Goal: Task Accomplishment & Management: Manage account settings

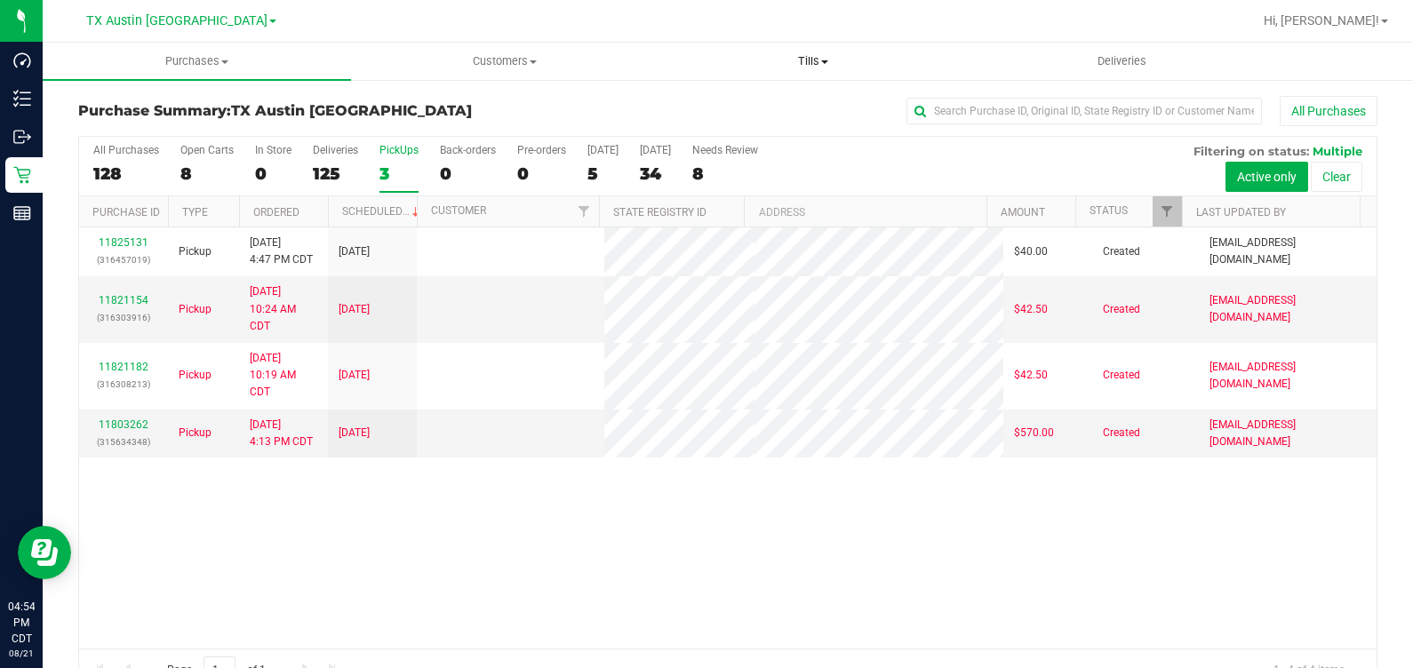
click at [836, 54] on span "Tills" at bounding box center [813, 61] width 307 height 16
click at [731, 111] on span "Manage tills" at bounding box center [719, 107] width 120 height 15
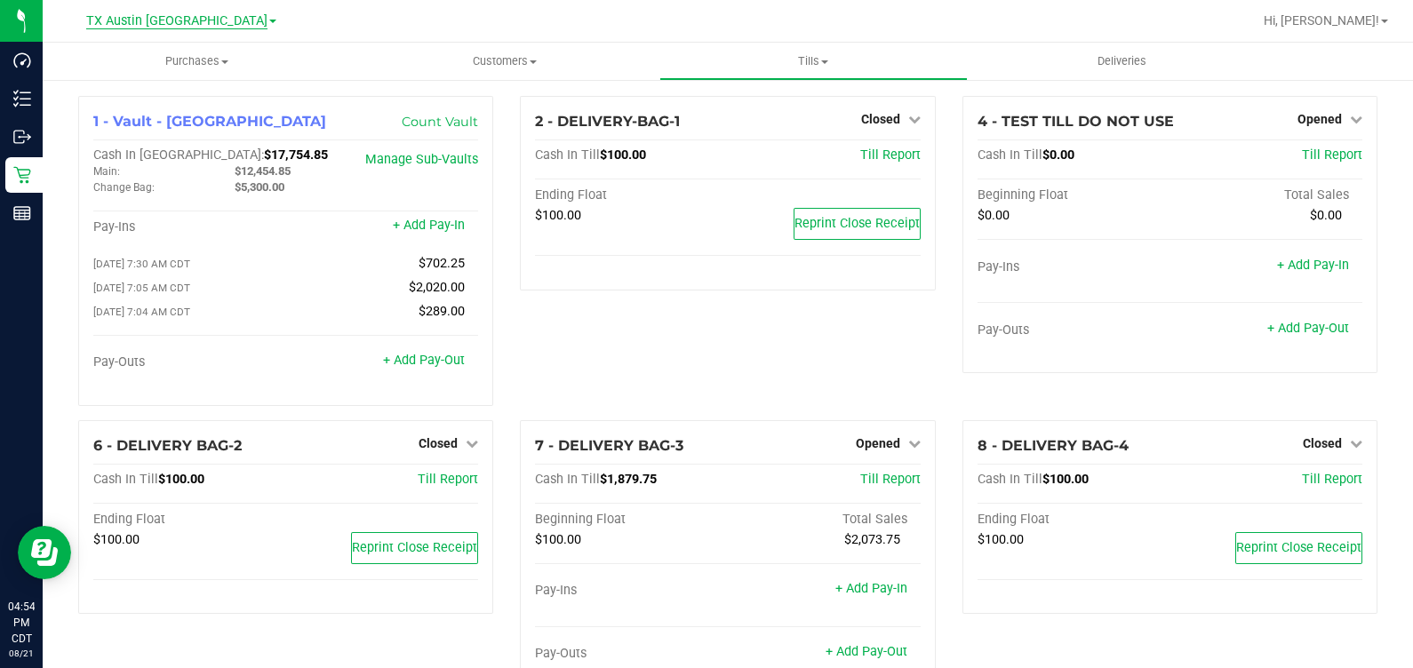
click at [200, 14] on span "TX Austin [GEOGRAPHIC_DATA]" at bounding box center [176, 21] width 181 height 16
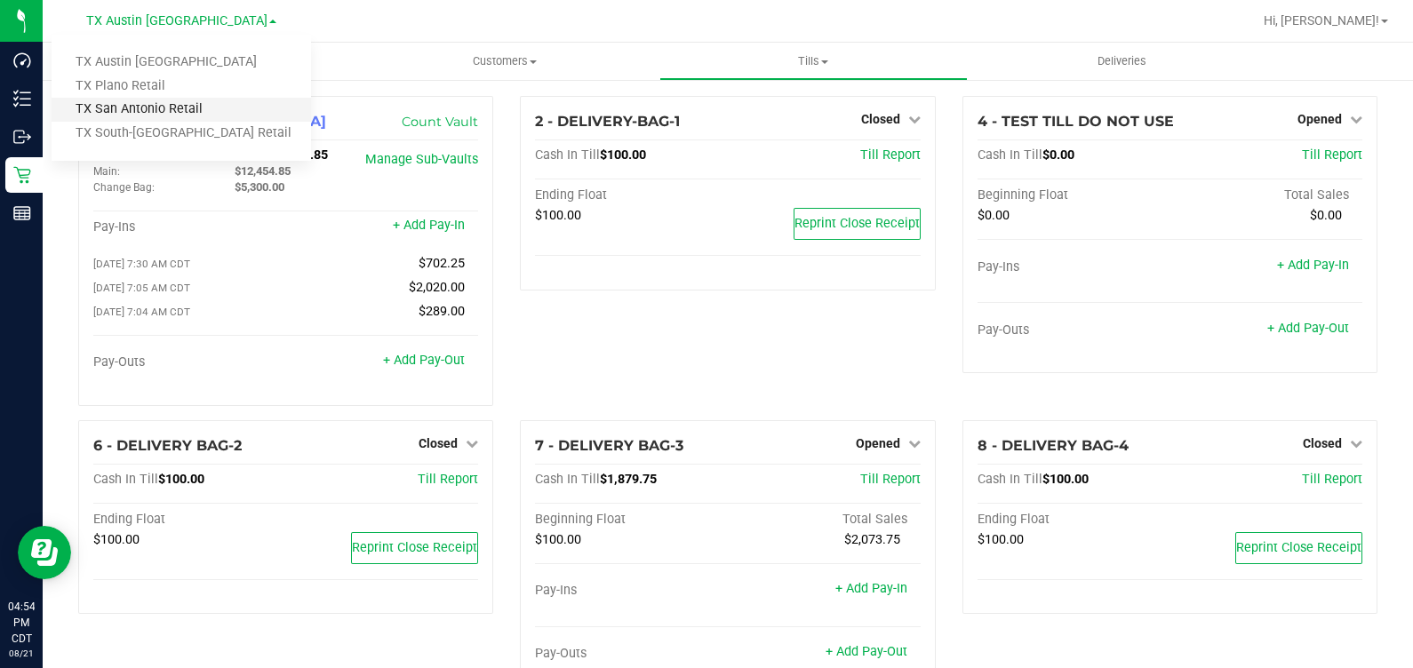
click at [204, 116] on link "TX San Antonio Retail" at bounding box center [181, 110] width 259 height 24
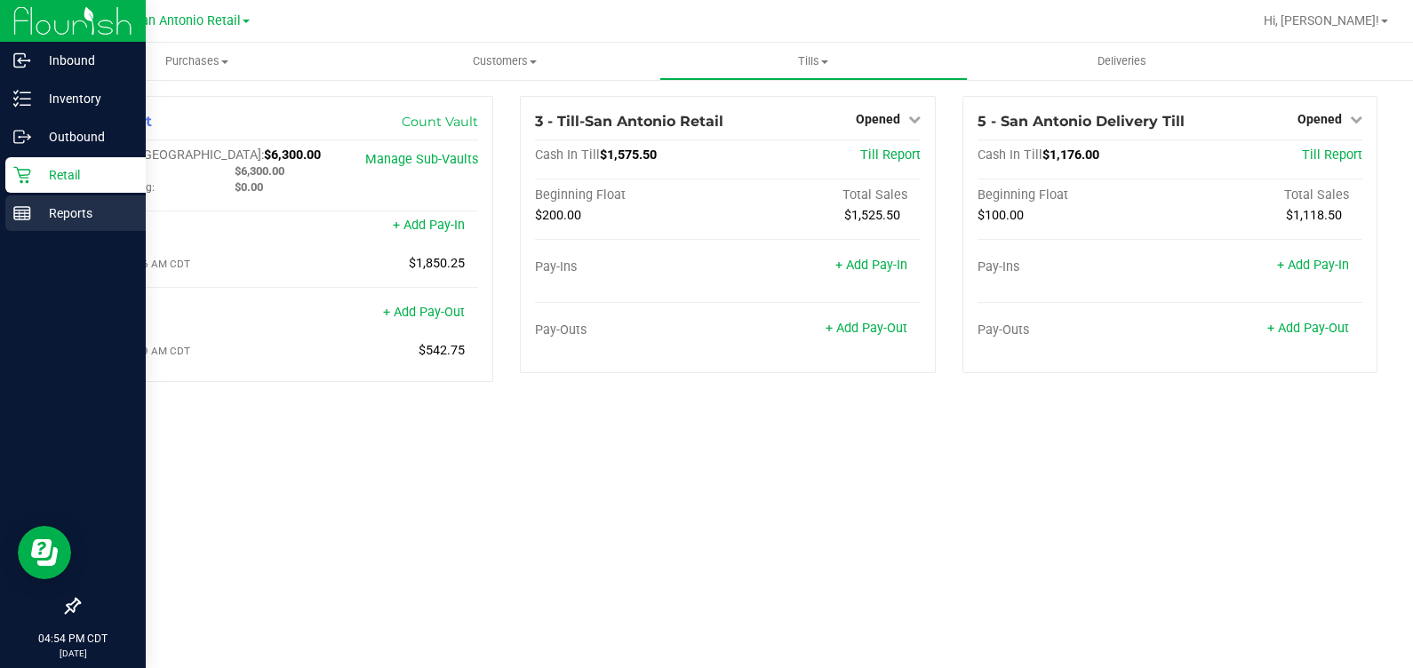
click at [45, 219] on p "Reports" at bounding box center [84, 213] width 107 height 21
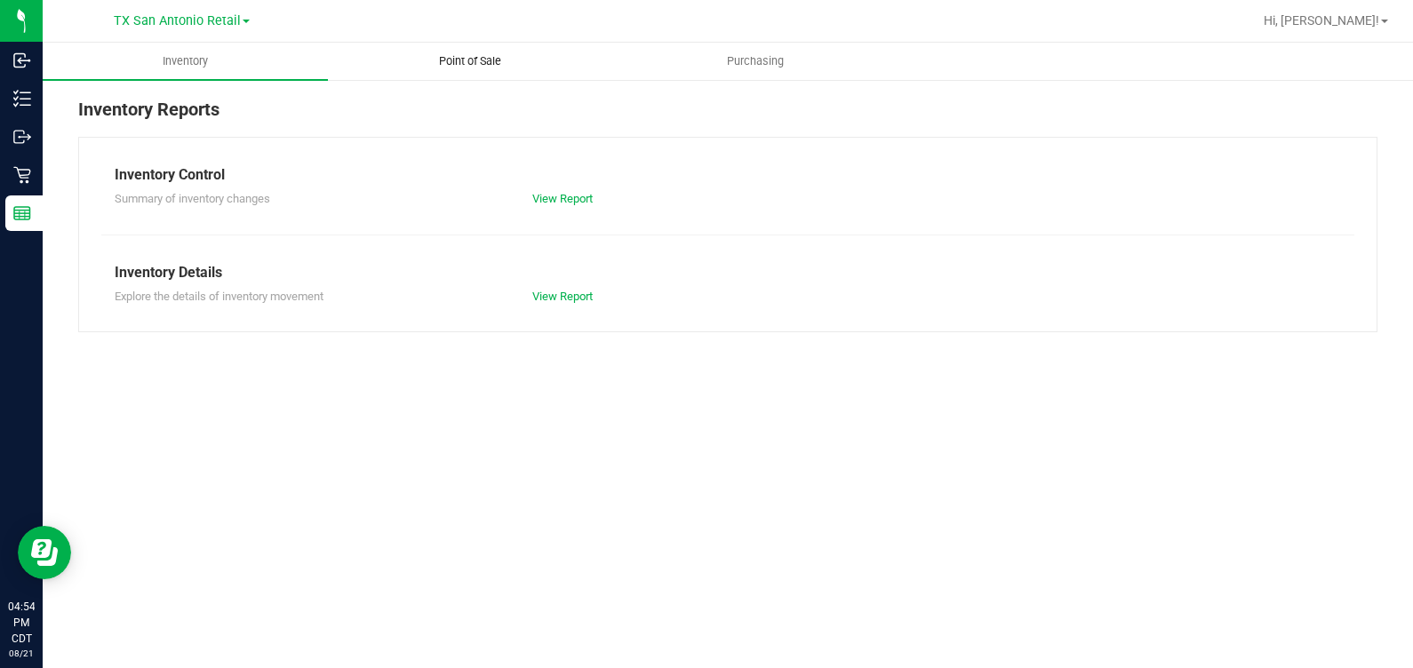
click at [459, 58] on span "Point of Sale" at bounding box center [470, 61] width 110 height 16
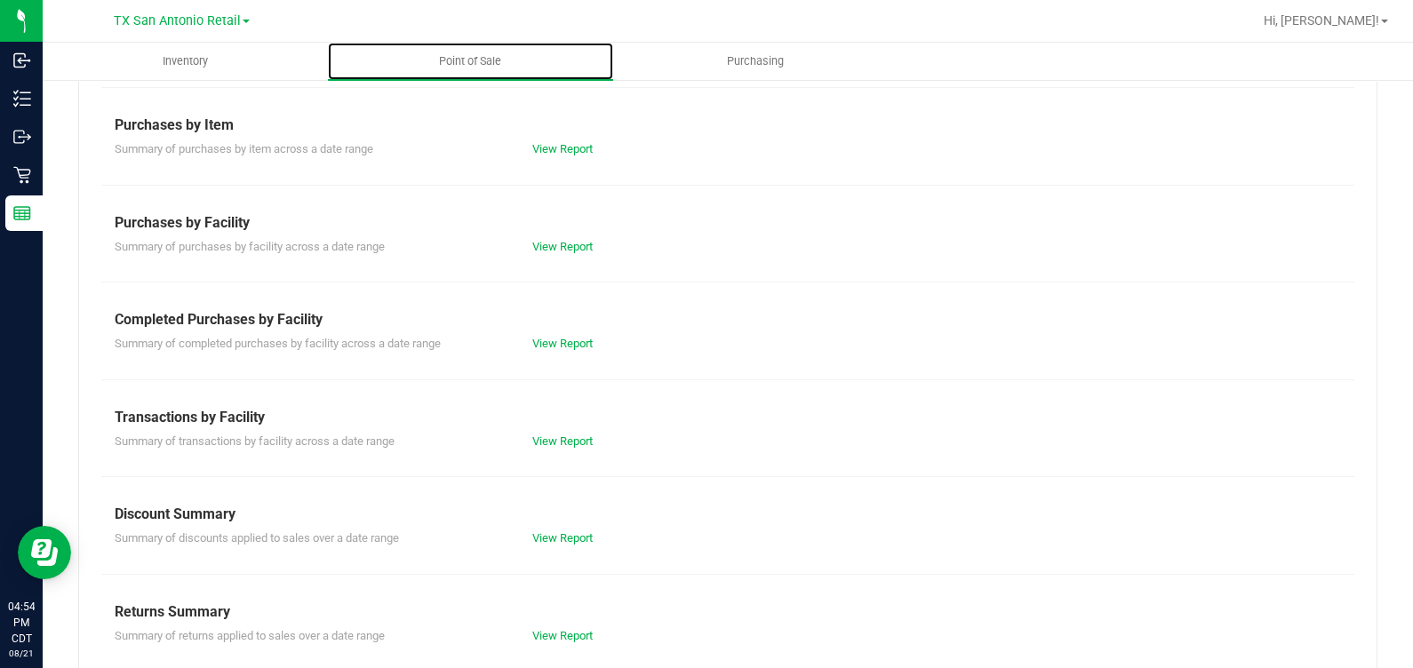
scroll to position [265, 0]
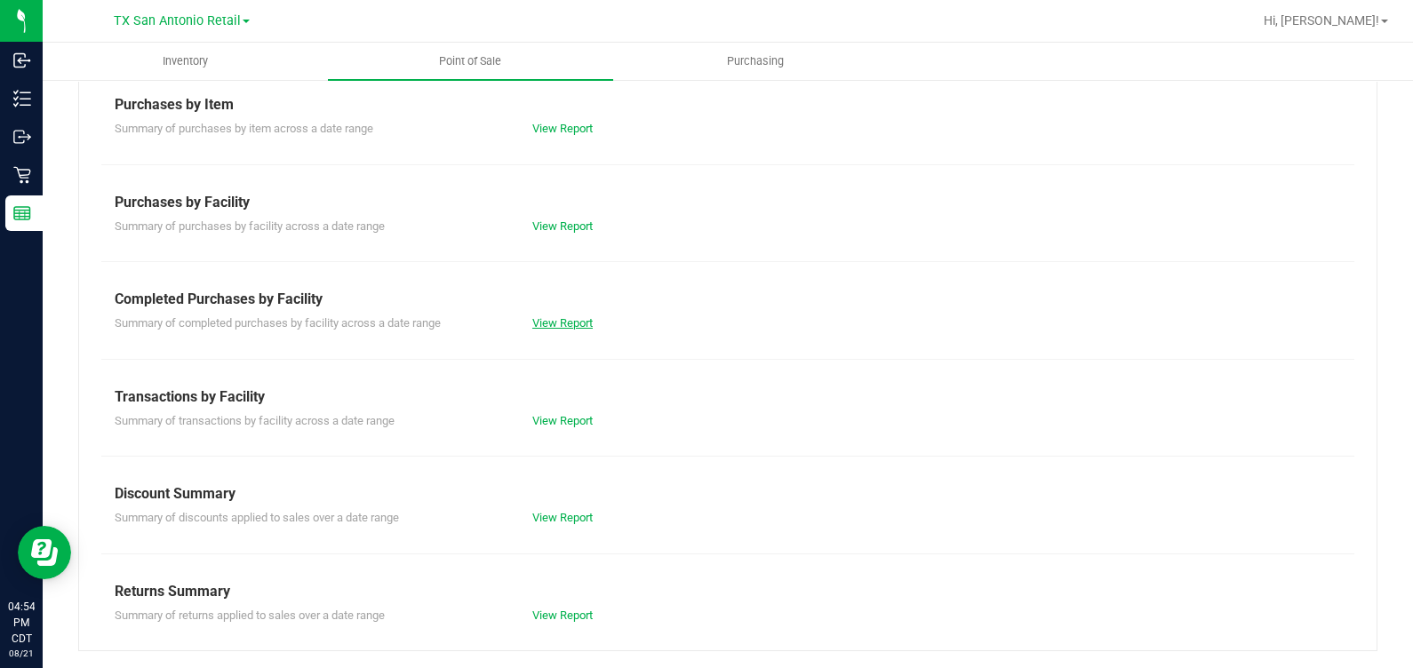
click at [558, 329] on link "View Report" at bounding box center [562, 322] width 60 height 13
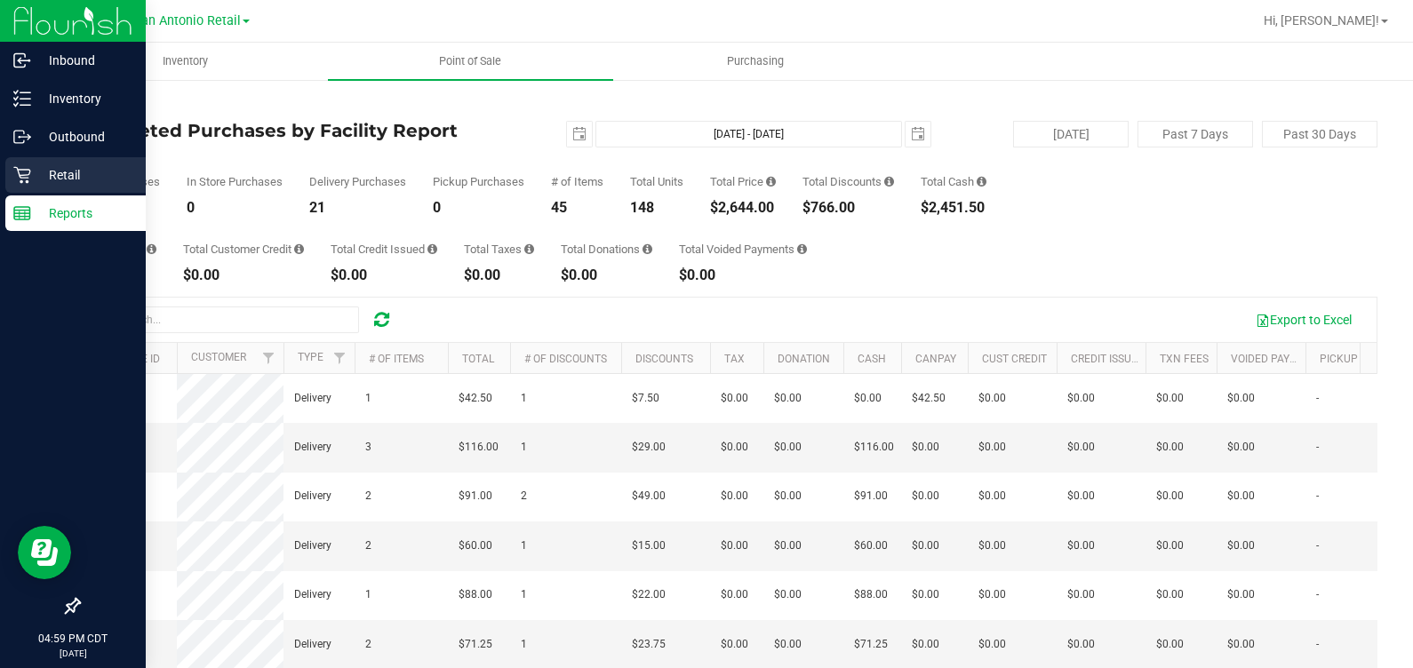
click at [22, 164] on div "Retail" at bounding box center [75, 175] width 140 height 36
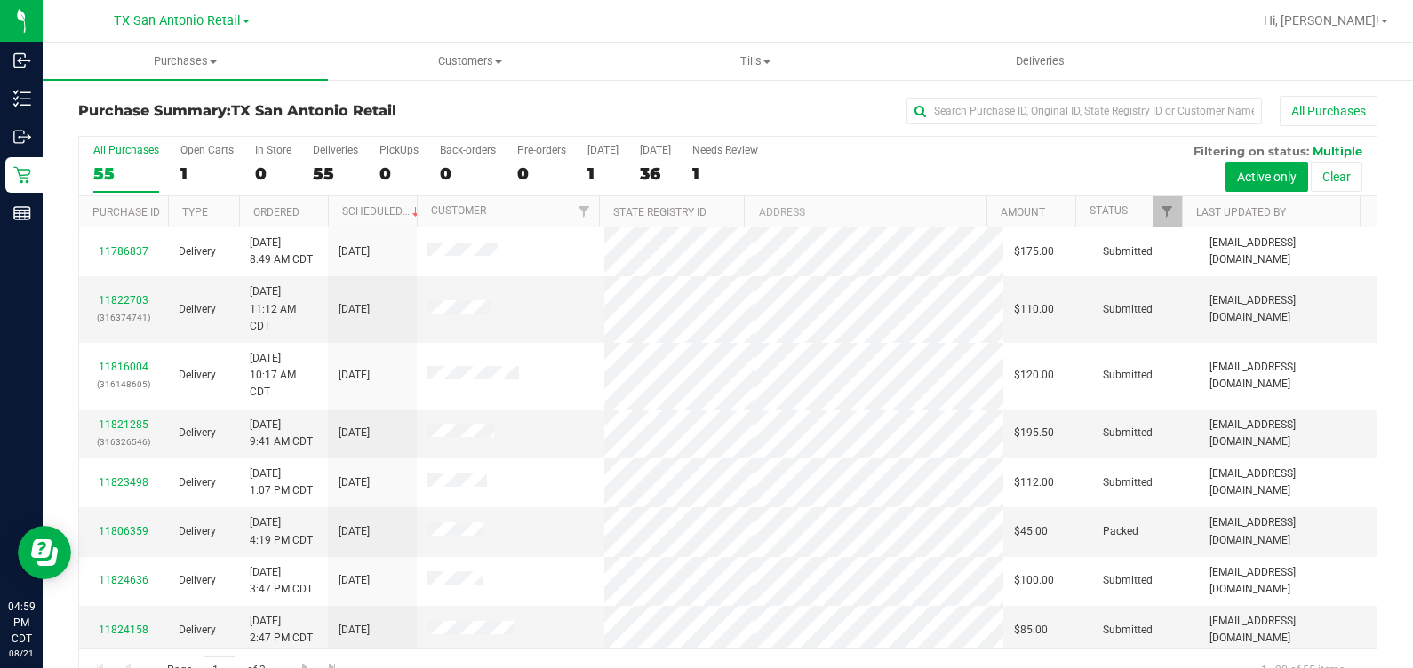
click at [163, 31] on div "[GEOGRAPHIC_DATA] [GEOGRAPHIC_DATA] Retail [GEOGRAPHIC_DATA] [GEOGRAPHIC_DATA] …" at bounding box center [182, 20] width 136 height 21
click at [163, 27] on span "TX San Antonio Retail" at bounding box center [177, 21] width 127 height 16
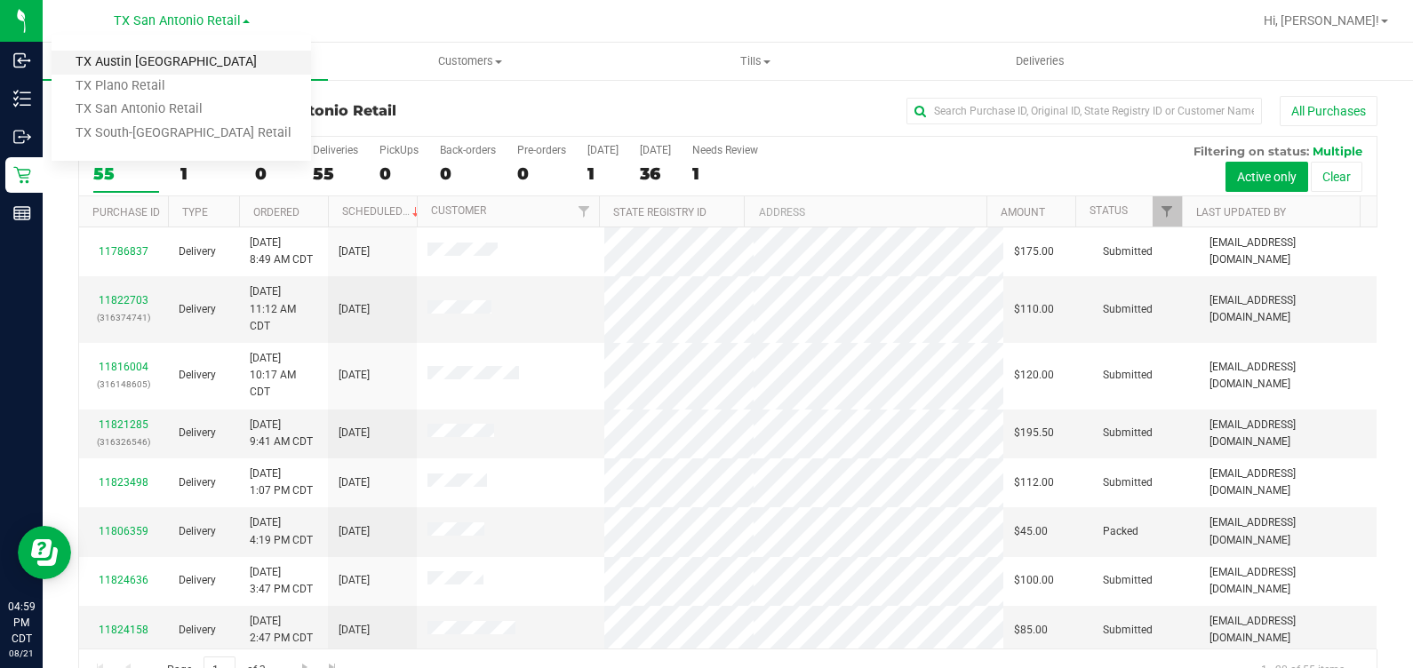
click at [150, 57] on link "TX Austin [GEOGRAPHIC_DATA]" at bounding box center [181, 63] width 259 height 24
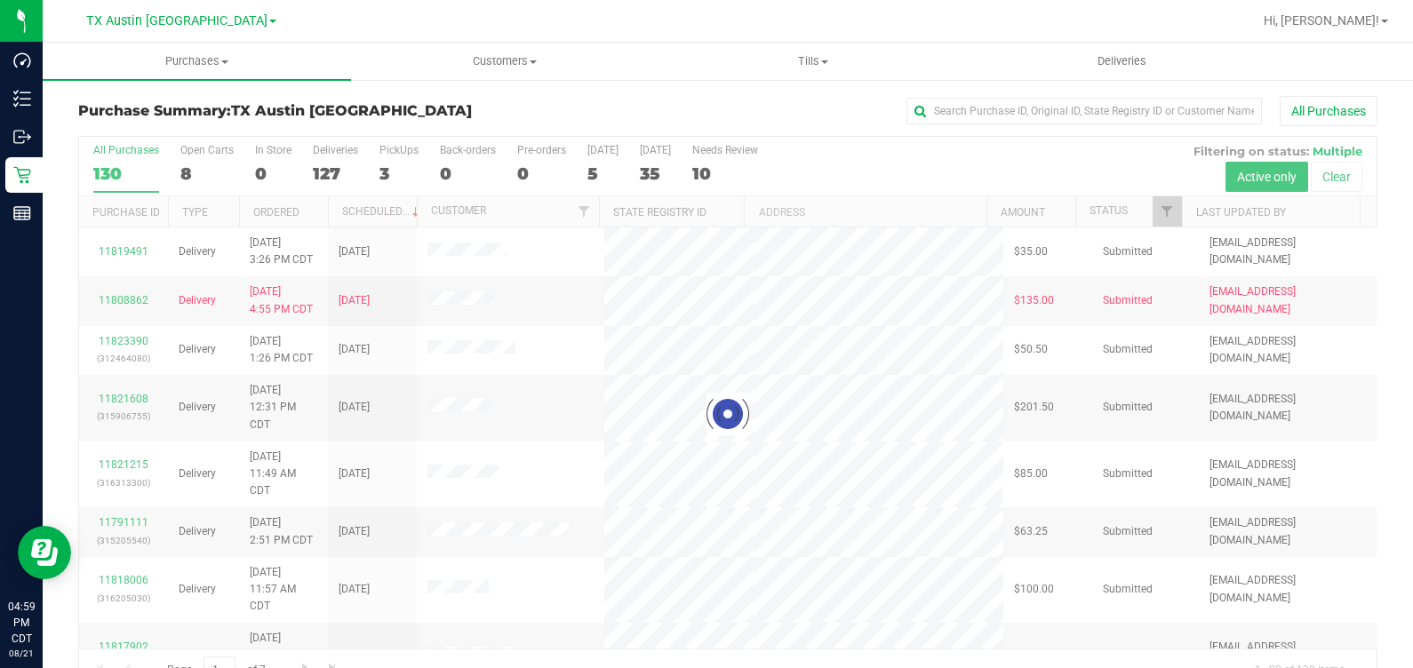
click at [381, 157] on label "PickUps 3" at bounding box center [398, 168] width 39 height 49
click at [0, 0] on input "PickUps 3" at bounding box center [0, 0] width 0 height 0
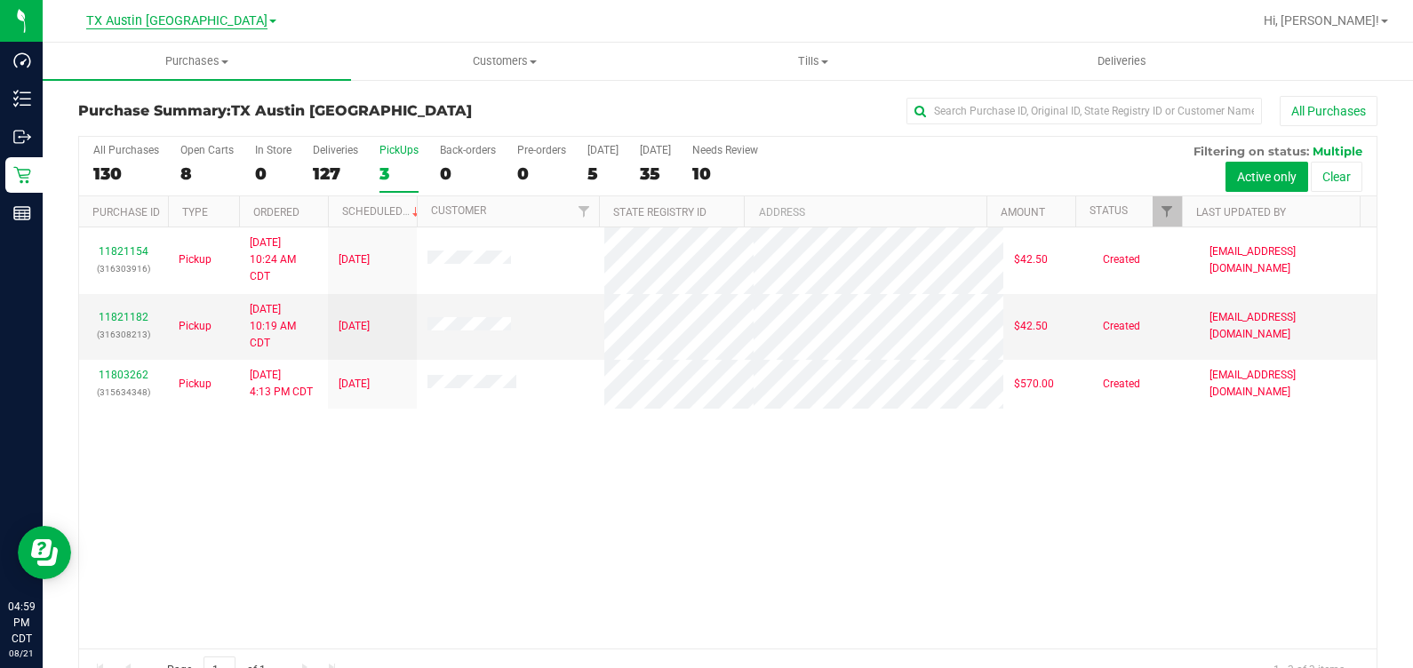
click at [202, 13] on span "TX Austin [GEOGRAPHIC_DATA]" at bounding box center [176, 21] width 181 height 16
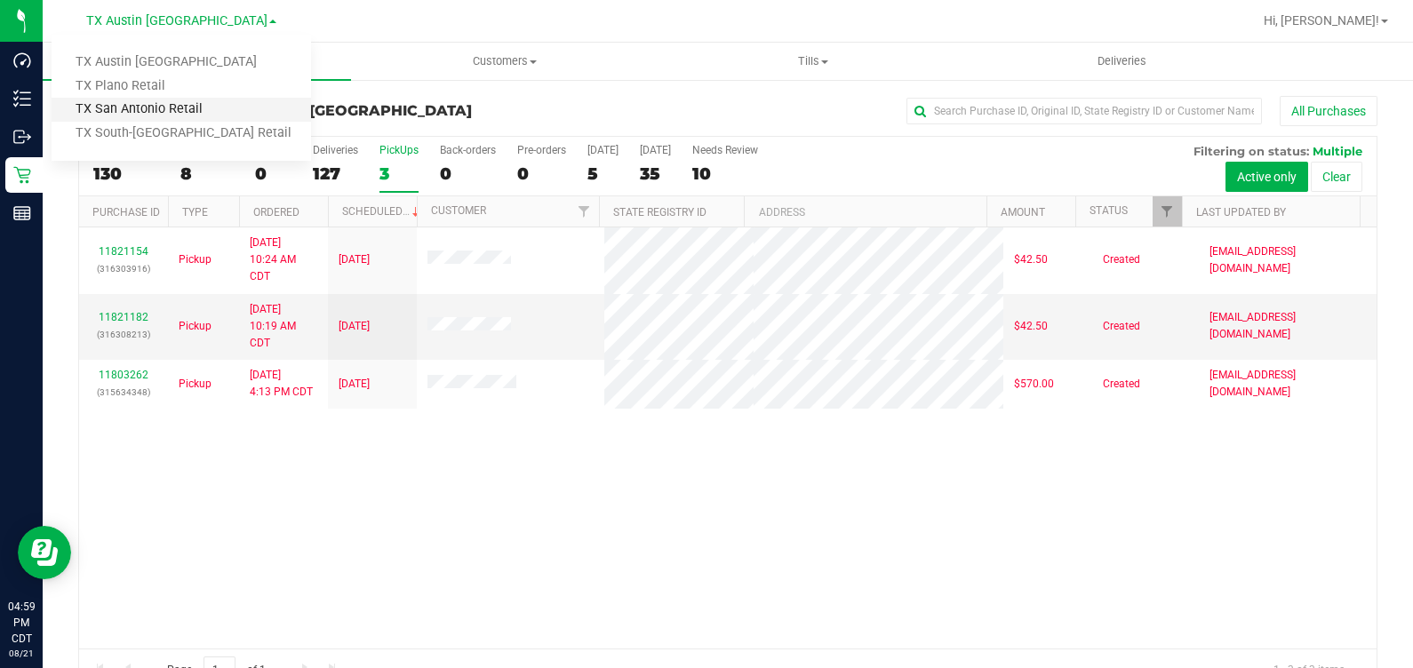
click at [160, 110] on link "TX San Antonio Retail" at bounding box center [181, 110] width 259 height 24
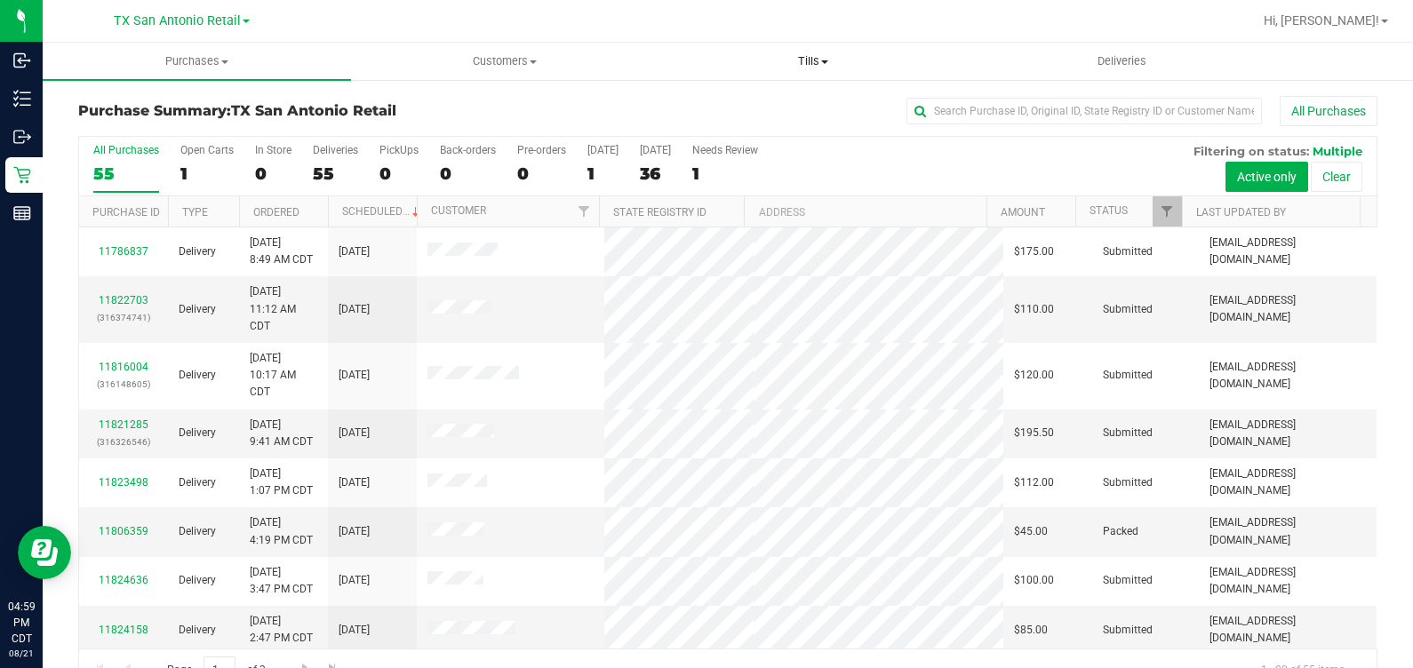
click at [812, 60] on span "Tills" at bounding box center [813, 61] width 307 height 16
click at [779, 106] on li "Manage tills" at bounding box center [813, 107] width 308 height 21
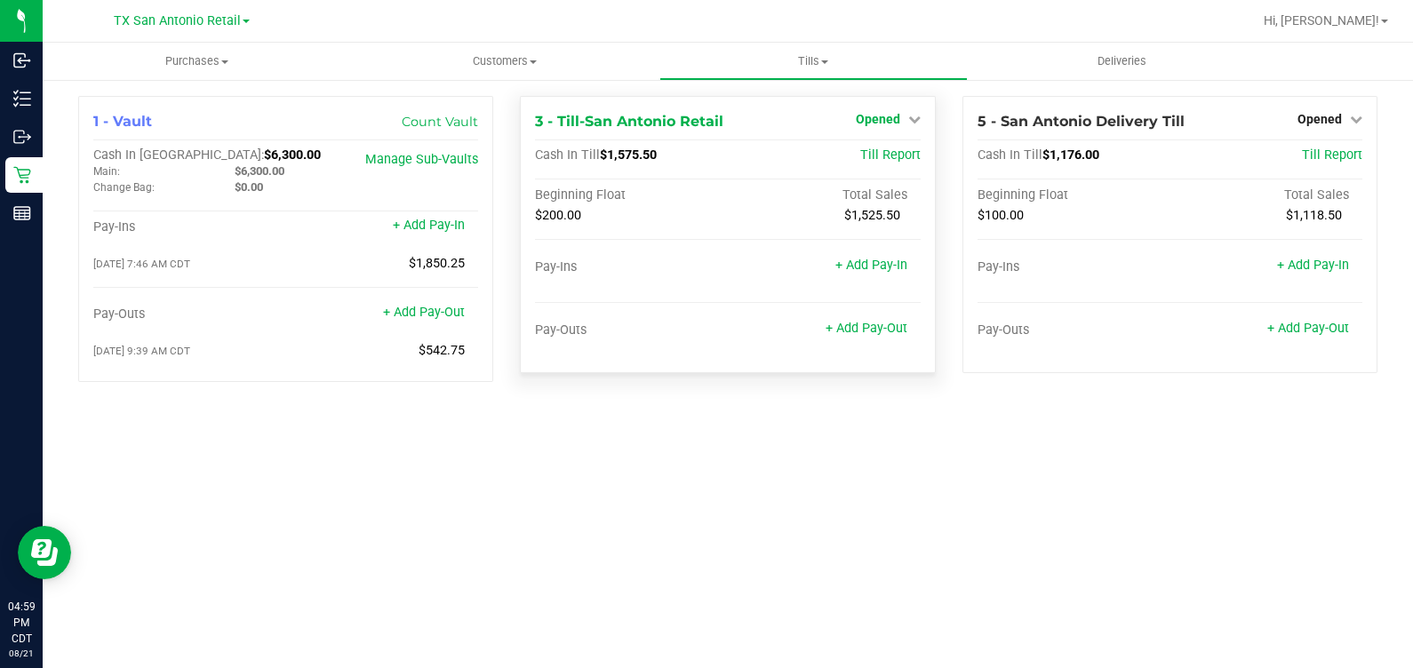
click at [865, 115] on span "Opened" at bounding box center [878, 119] width 44 height 14
click at [865, 164] on div "Close Till" at bounding box center [879, 157] width 131 height 22
click at [866, 161] on link "Close Till" at bounding box center [880, 156] width 48 height 14
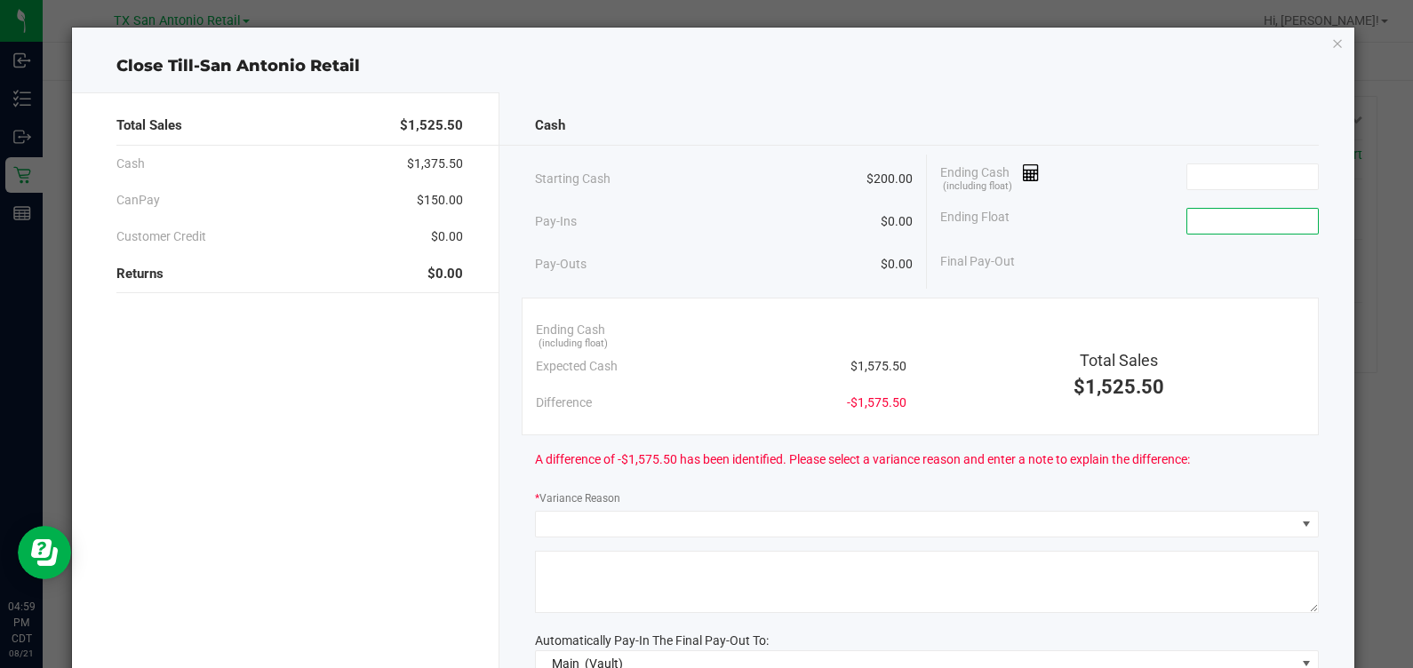
click at [1195, 213] on input at bounding box center [1252, 221] width 131 height 25
type input "$200.00"
click at [1263, 167] on input at bounding box center [1252, 176] width 131 height 25
type input "$2,331.25"
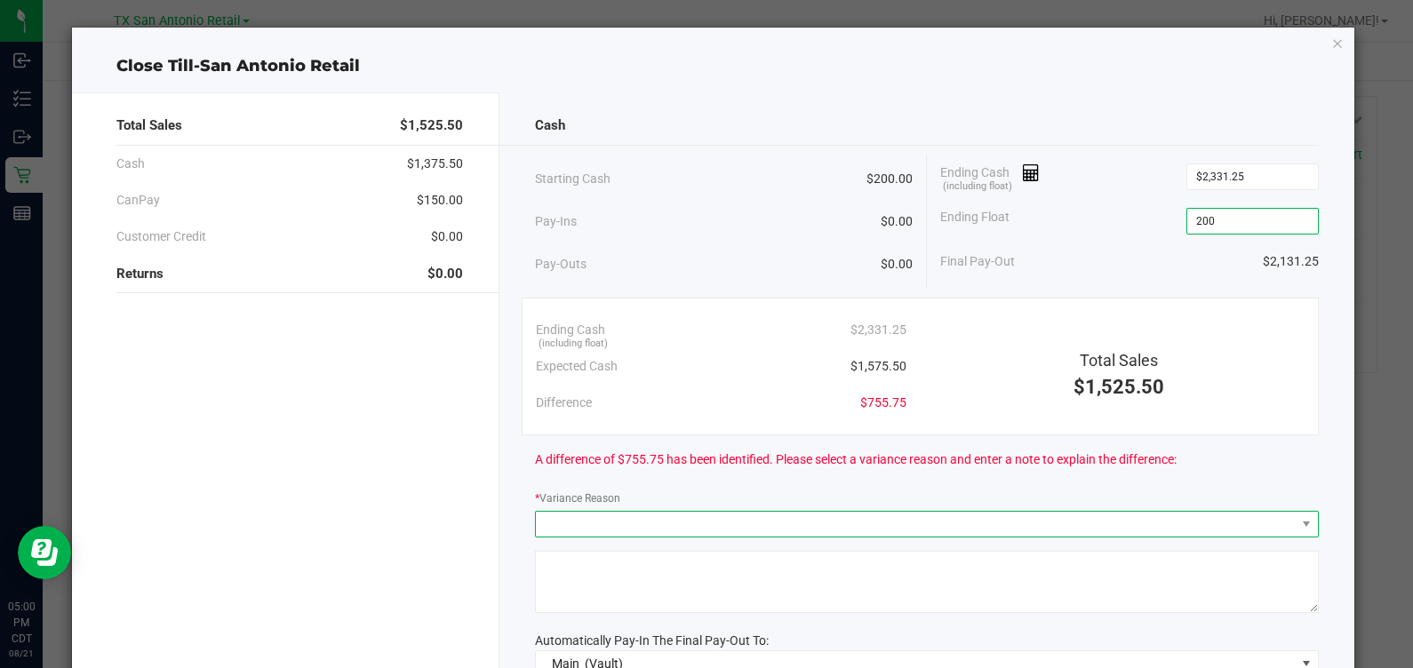
type input "$200.00"
click at [605, 526] on span at bounding box center [916, 524] width 760 height 25
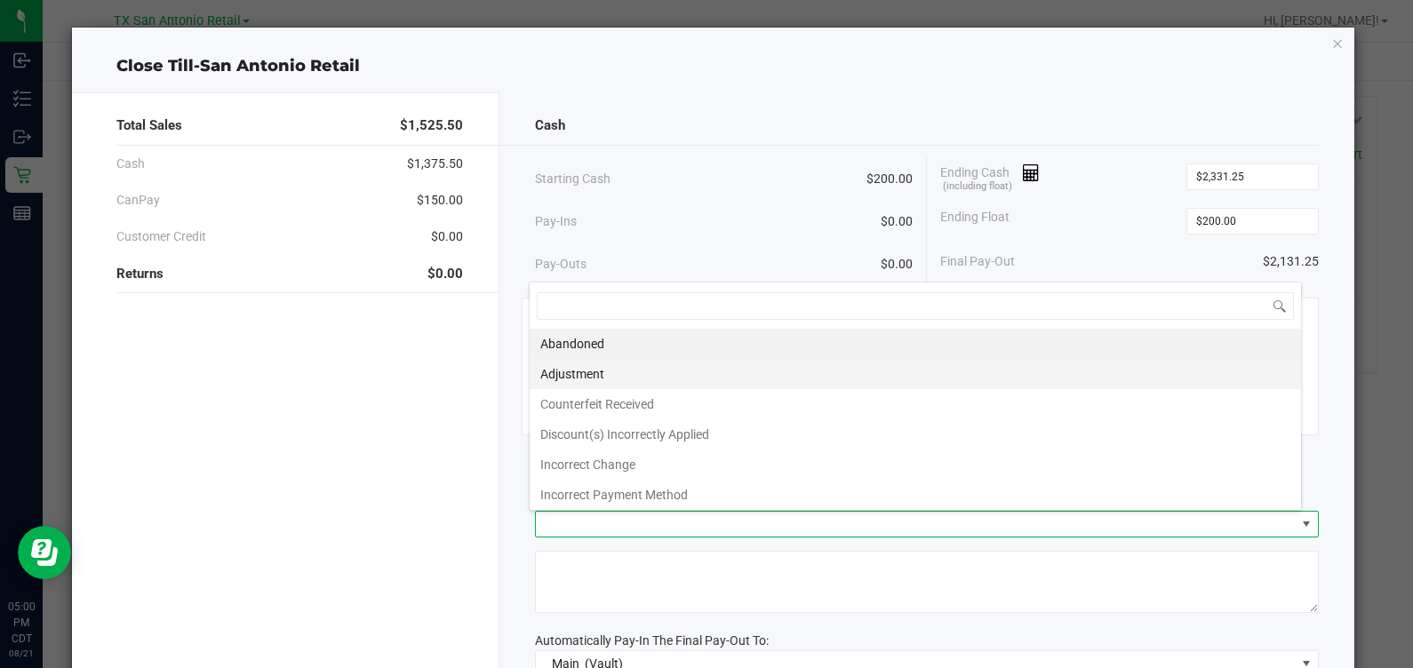
click at [663, 363] on li "Adjustment" at bounding box center [915, 374] width 771 height 30
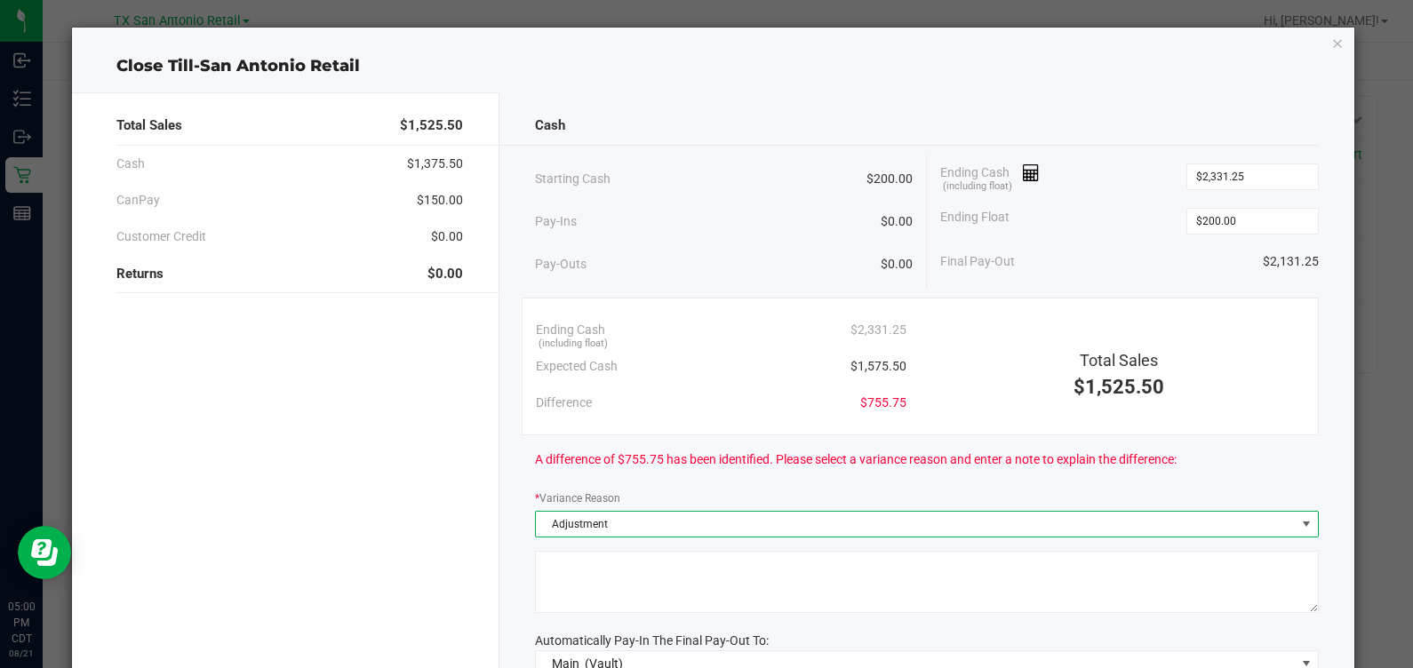
click at [623, 512] on span "Adjustment" at bounding box center [916, 524] width 760 height 25
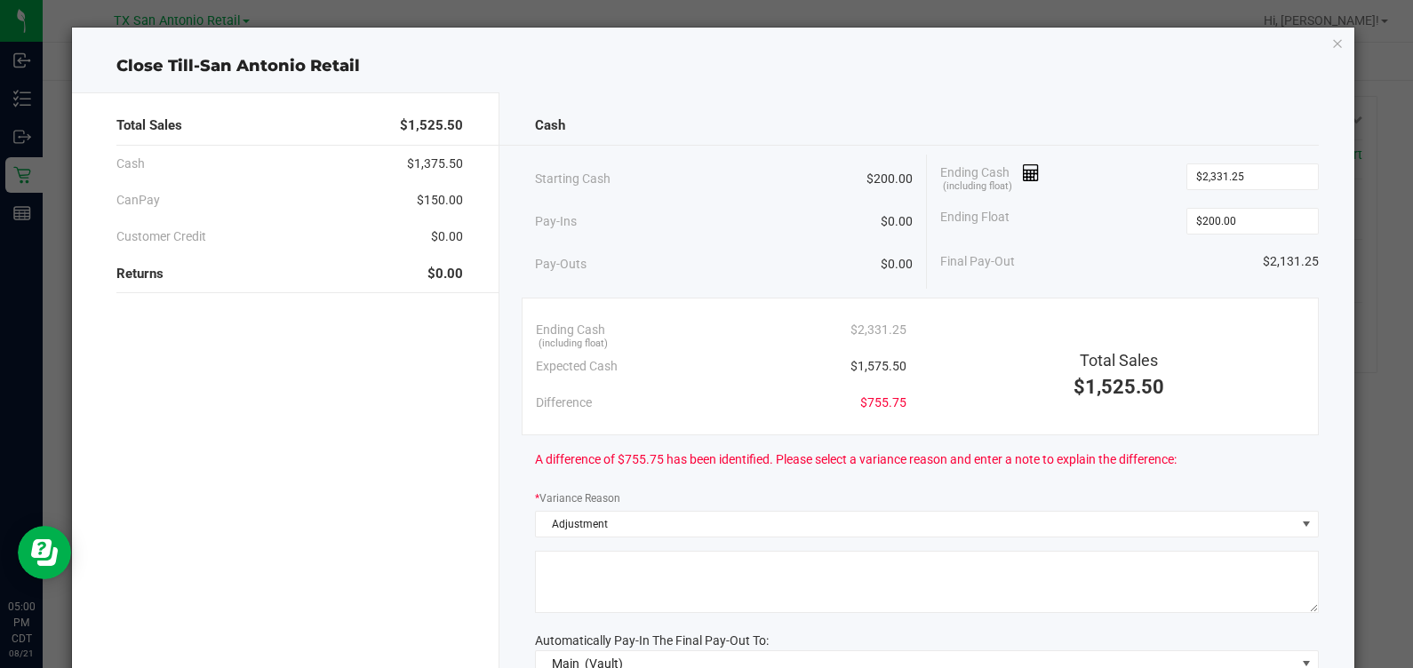
click at [578, 613] on div at bounding box center [927, 585] width 784 height 68
click at [582, 583] on textarea at bounding box center [927, 582] width 784 height 62
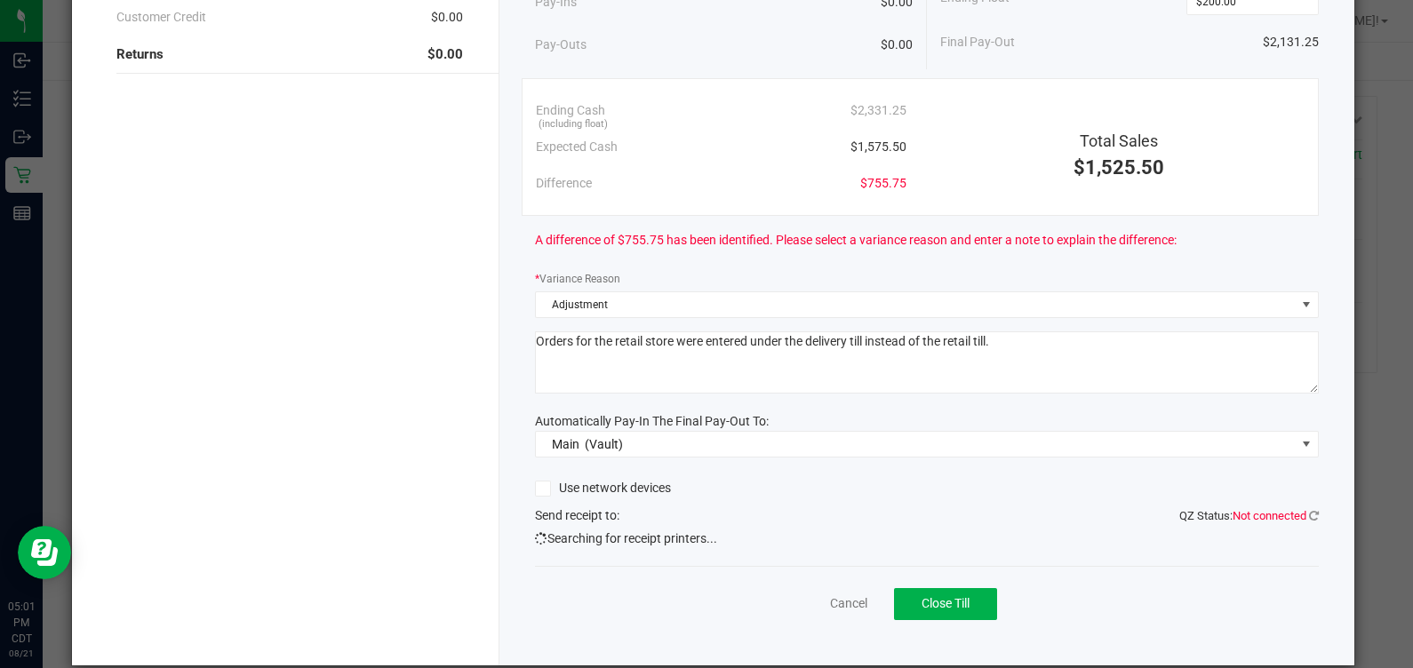
scroll to position [221, 0]
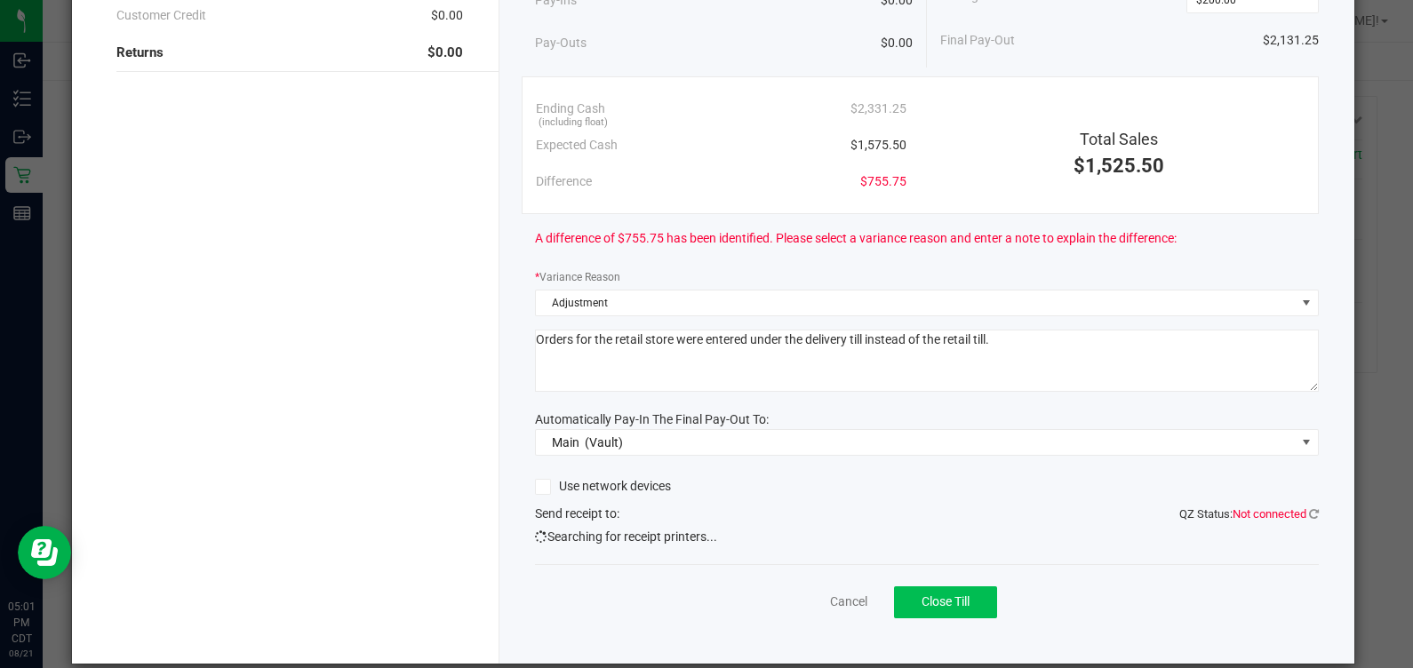
type textarea "Orders for the retail store were entered under the delivery till instead of the…"
click at [900, 588] on button "Close Till" at bounding box center [945, 602] width 103 height 32
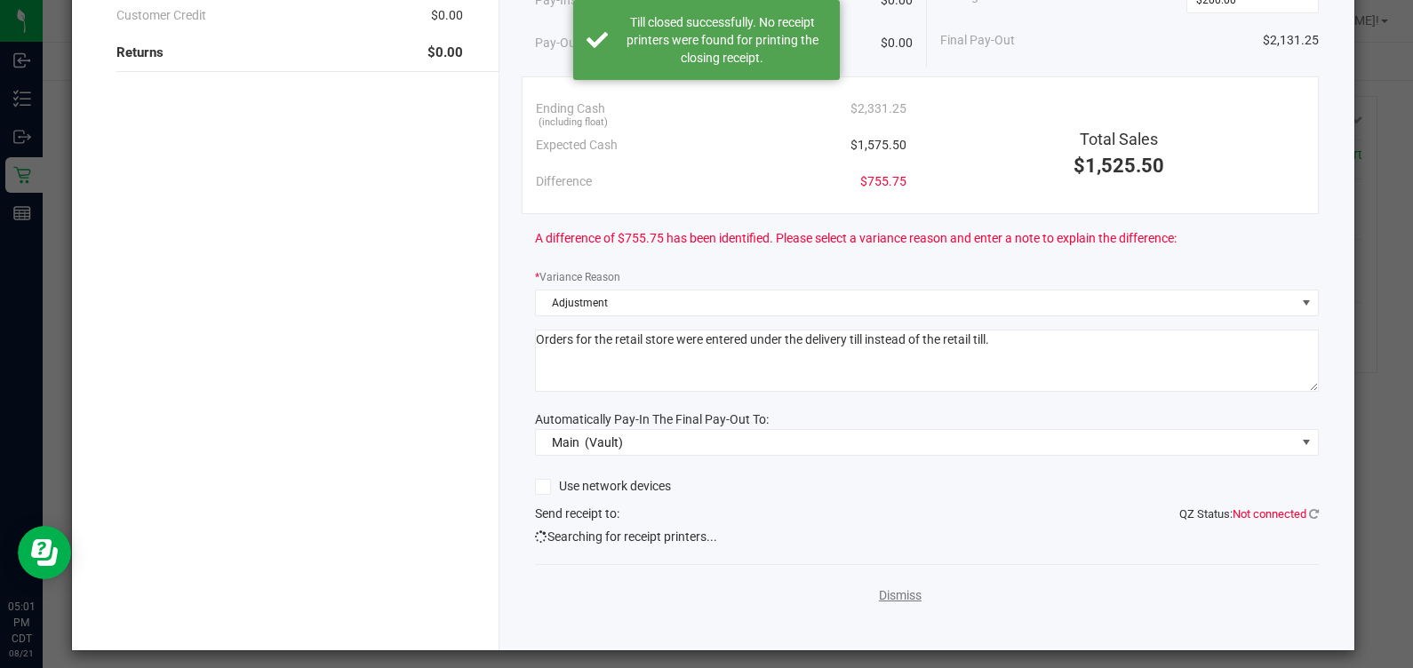
click at [889, 589] on link "Dismiss" at bounding box center [900, 595] width 43 height 19
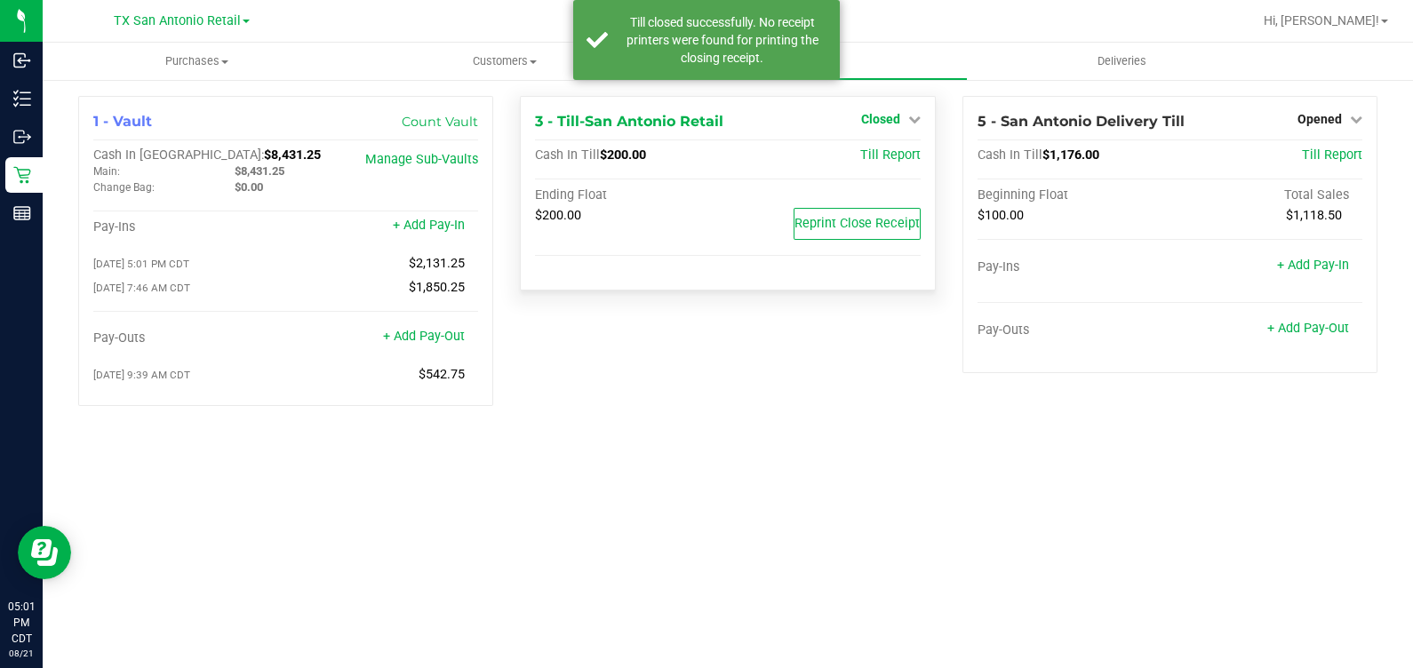
click at [877, 116] on span "Closed" at bounding box center [880, 119] width 39 height 14
click at [879, 156] on link "Open Till" at bounding box center [880, 156] width 47 height 14
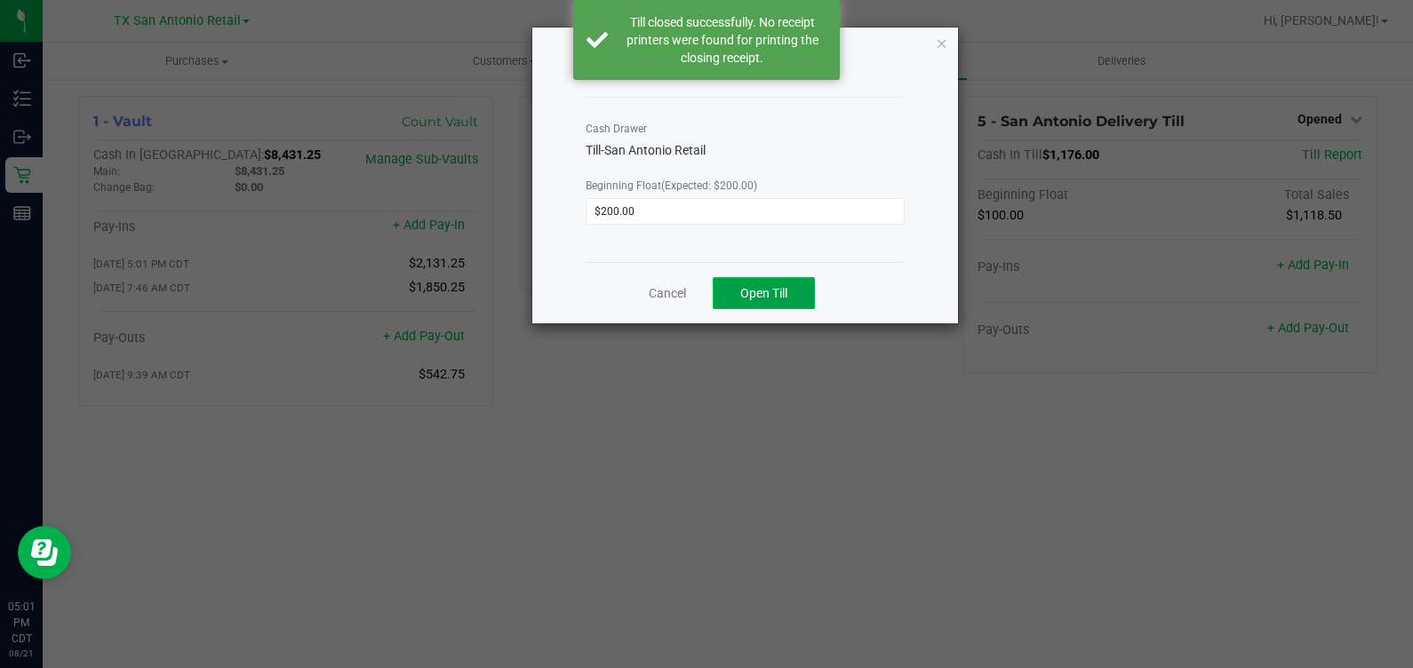
click at [765, 290] on span "Open Till" at bounding box center [763, 293] width 47 height 14
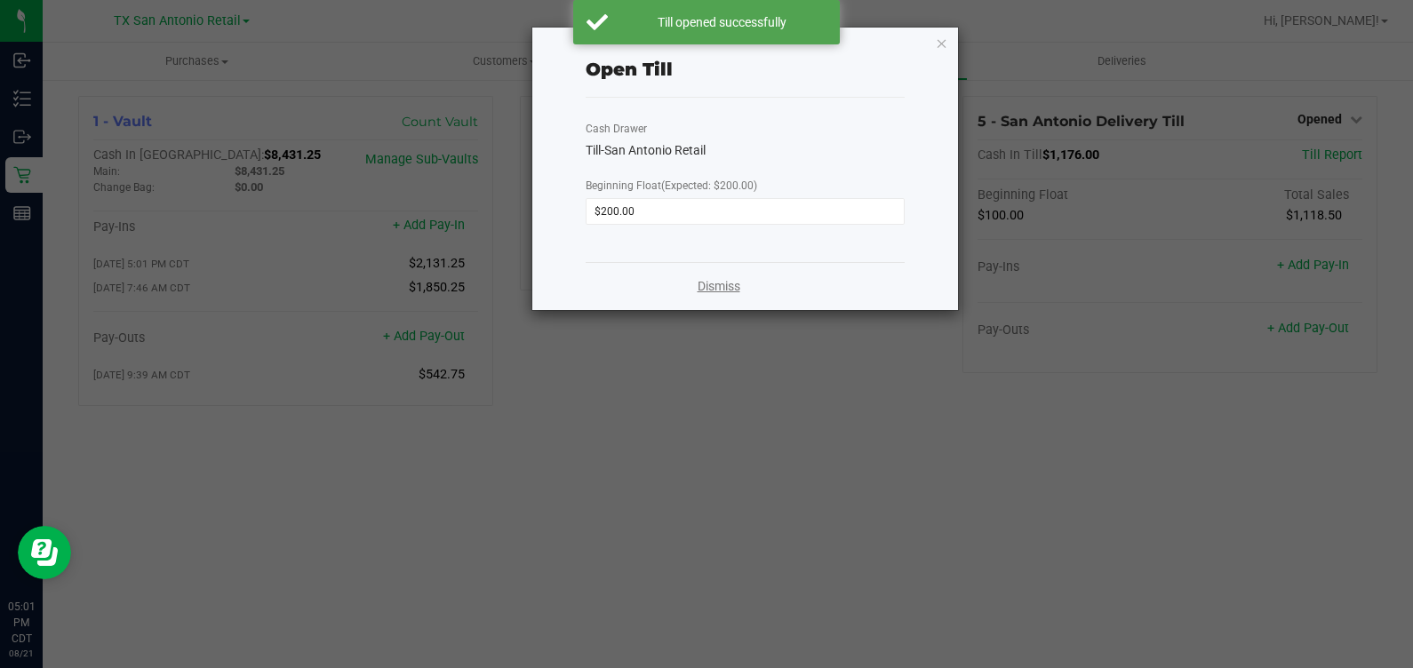
click at [732, 284] on link "Dismiss" at bounding box center [718, 286] width 43 height 19
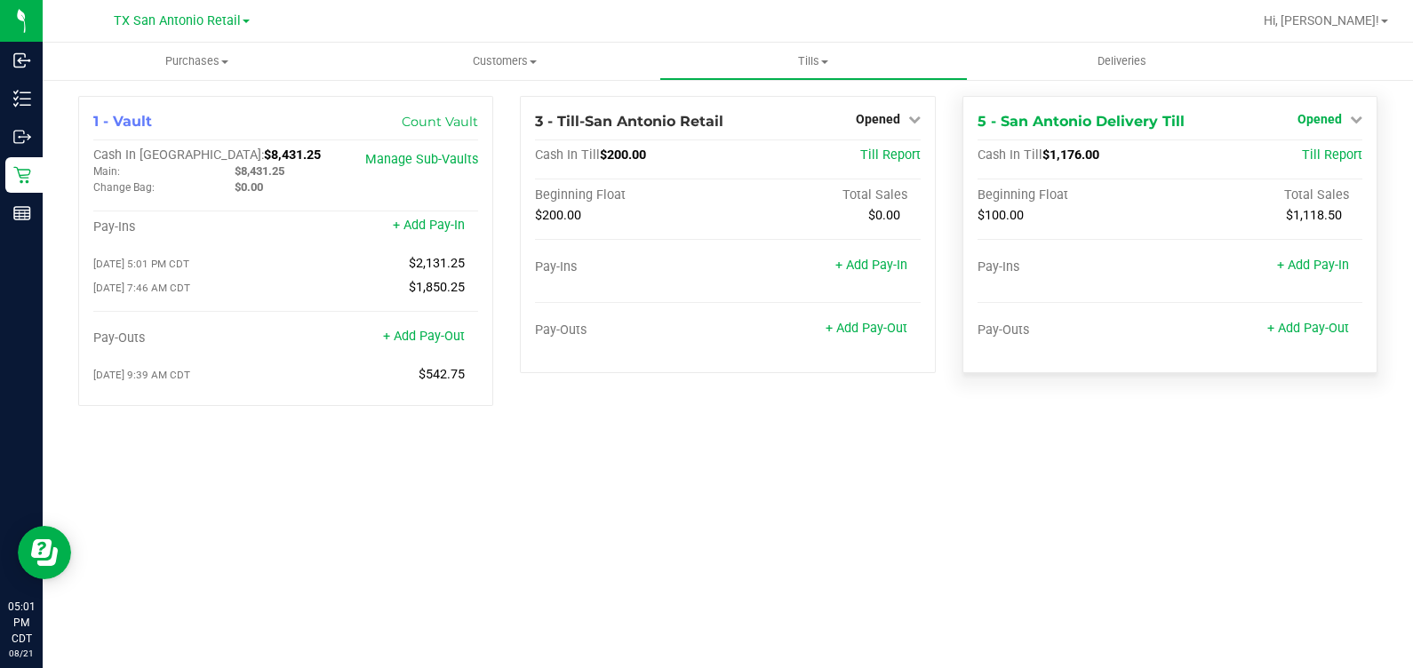
click at [1340, 113] on span "Opened" at bounding box center [1319, 119] width 44 height 14
click at [1319, 149] on link "Close Till" at bounding box center [1321, 156] width 48 height 14
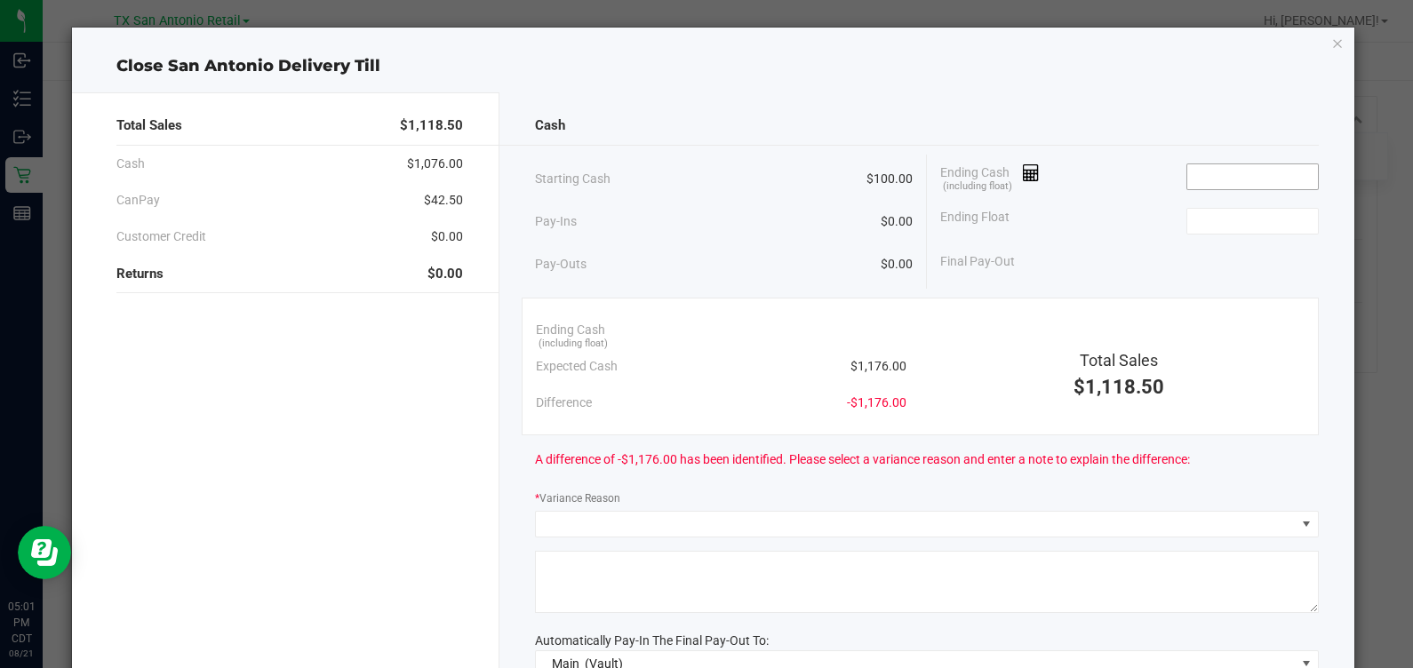
click at [1227, 172] on input at bounding box center [1252, 176] width 131 height 25
type input "$821.25"
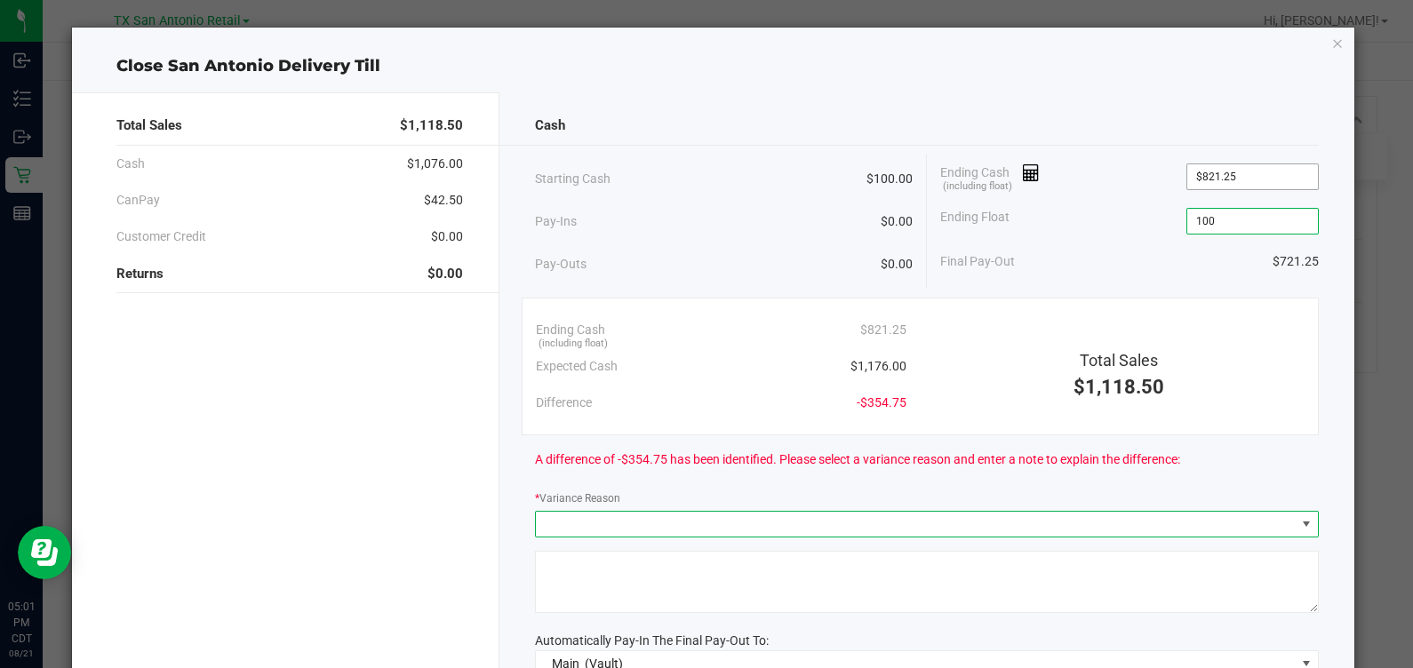
type input "$100.00"
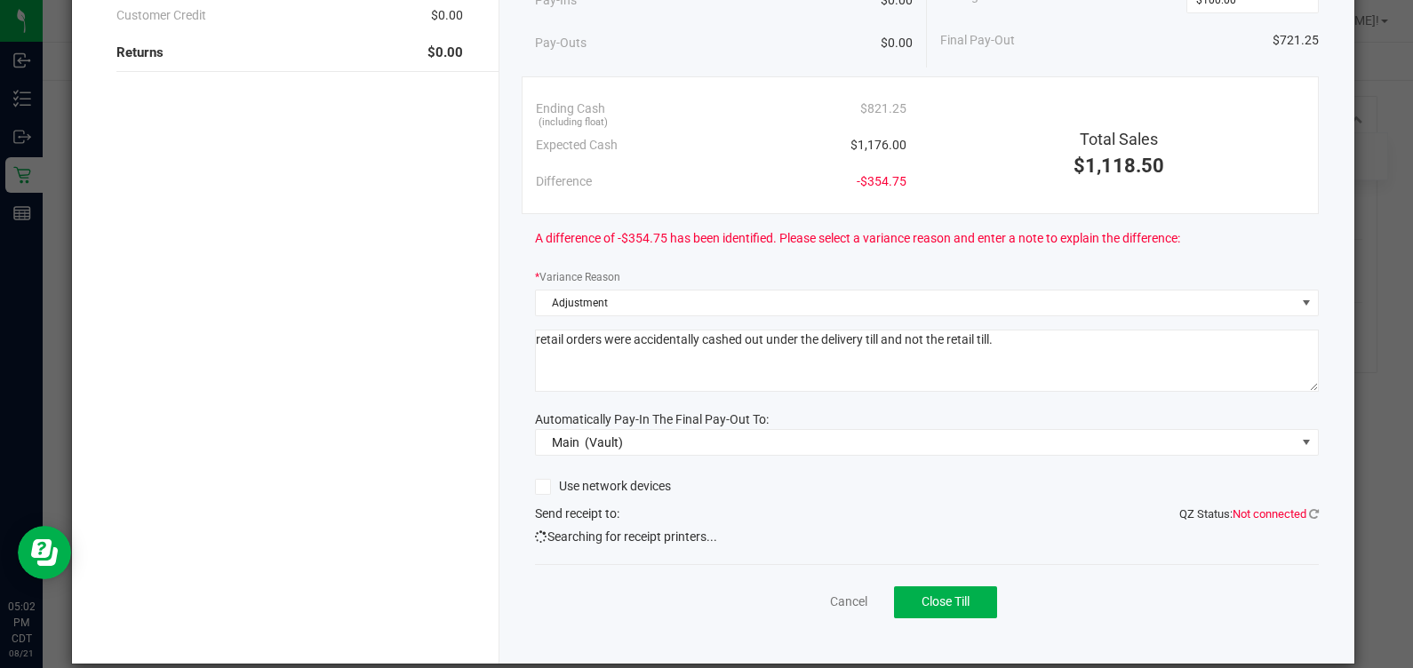
type textarea "retail orders were accidentally cashed out under the delivery till and not the …"
click at [220, 254] on div "Total Sales $1,118.50 Cash $1,076.00 CanPay $42.50 Customer Credit $0.00 Return…" at bounding box center [285, 267] width 427 height 793
click at [951, 601] on span "Close Till" at bounding box center [945, 601] width 48 height 14
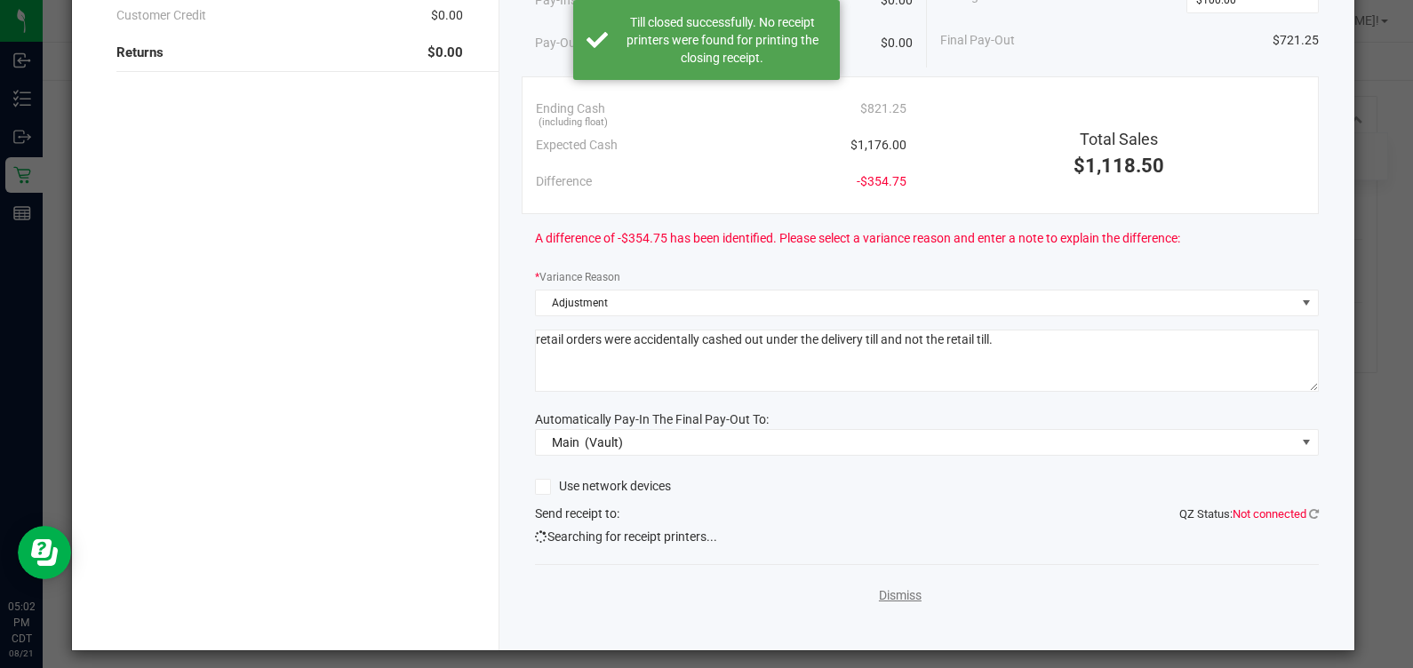
click at [896, 595] on link "Dismiss" at bounding box center [900, 595] width 43 height 19
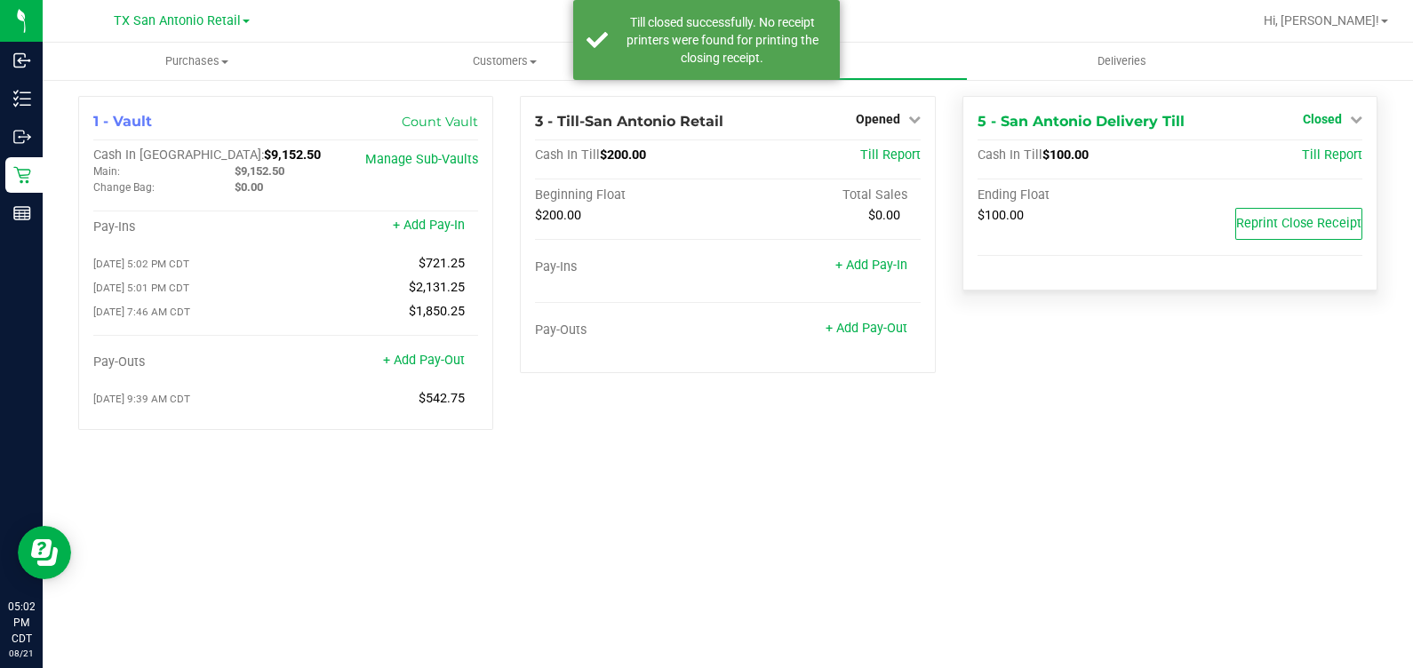
click at [1324, 119] on span "Closed" at bounding box center [1322, 119] width 39 height 14
click at [1317, 161] on link "Open Till" at bounding box center [1321, 156] width 47 height 14
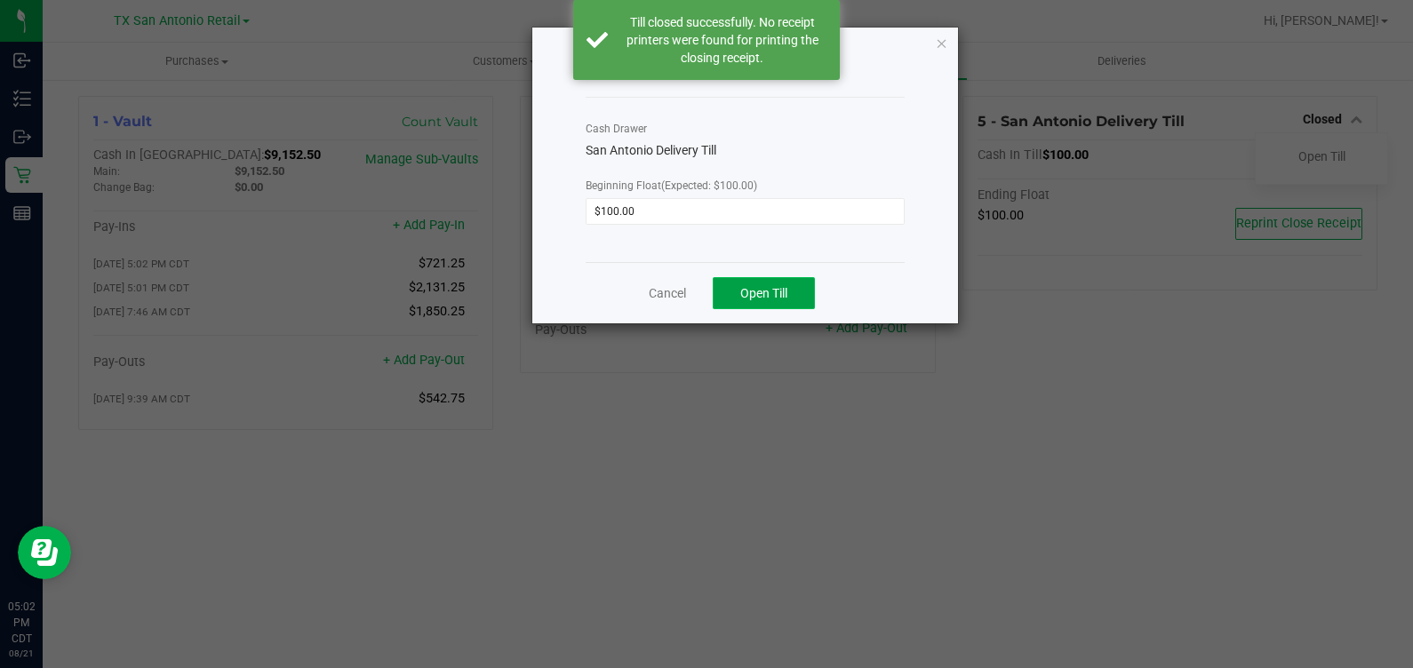
click at [720, 296] on button "Open Till" at bounding box center [764, 293] width 102 height 32
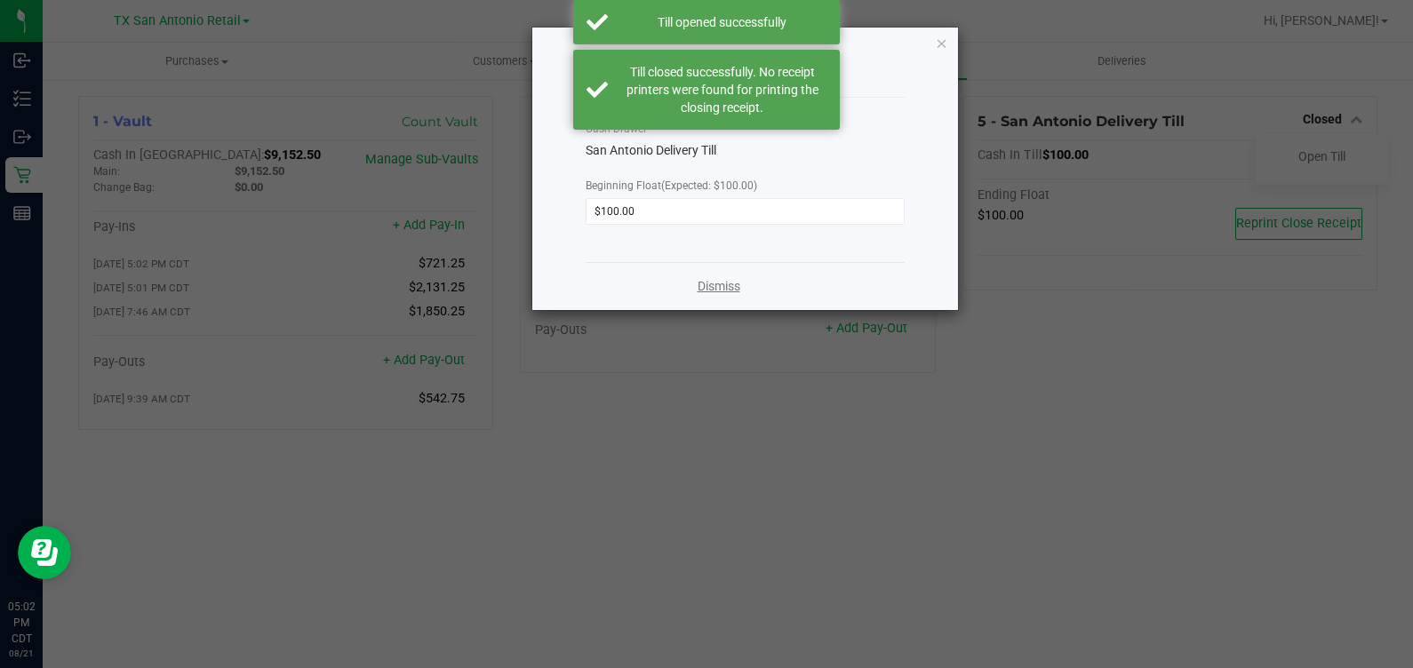
click at [716, 282] on link "Dismiss" at bounding box center [718, 286] width 43 height 19
